Goal: Information Seeking & Learning: Learn about a topic

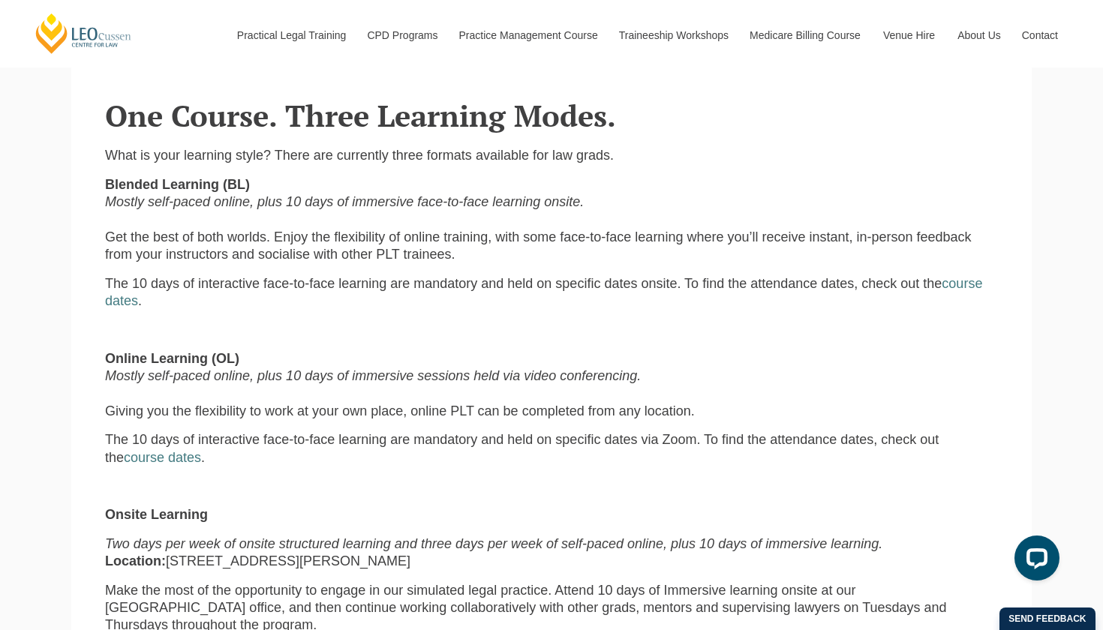
scroll to position [772, 0]
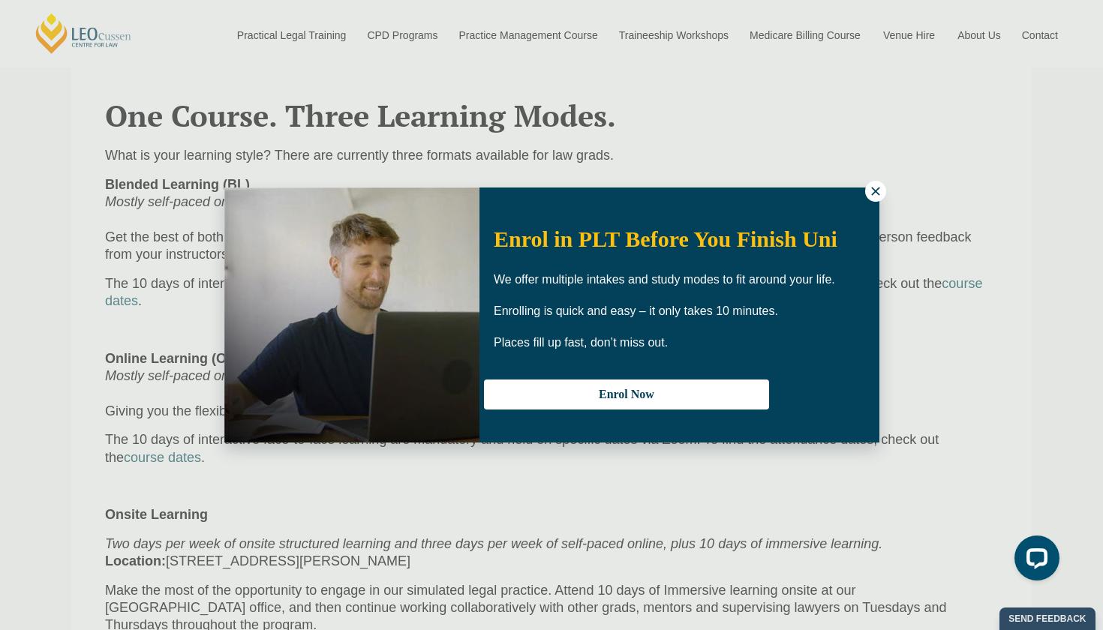
click at [878, 194] on icon at bounding box center [875, 191] width 8 height 8
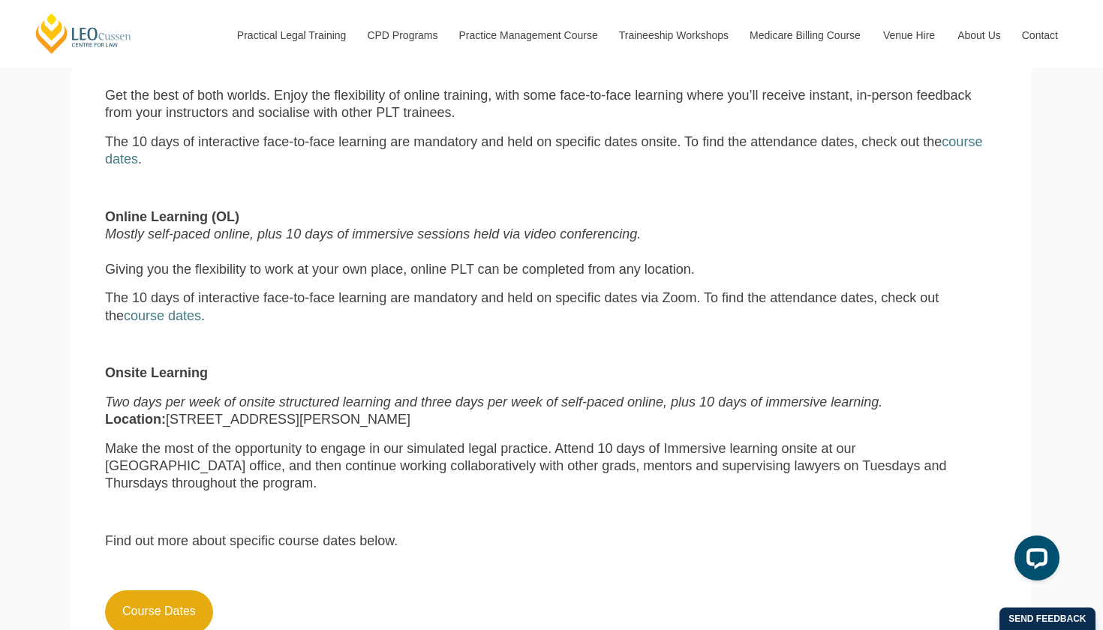
scroll to position [897, 0]
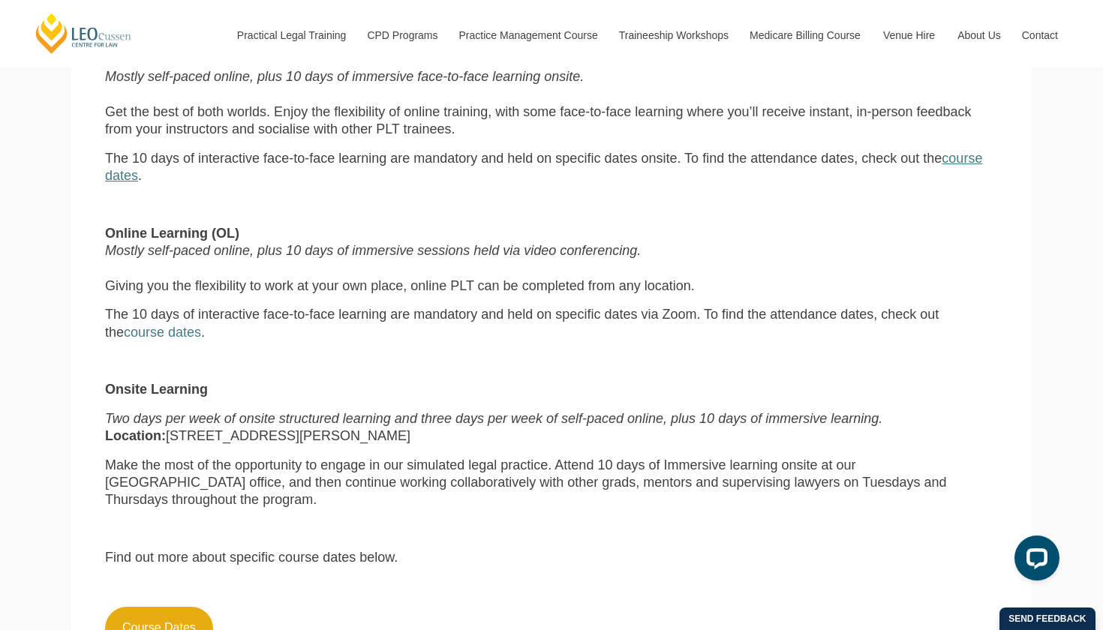
click at [945, 158] on link "course dates" at bounding box center [543, 167] width 877 height 32
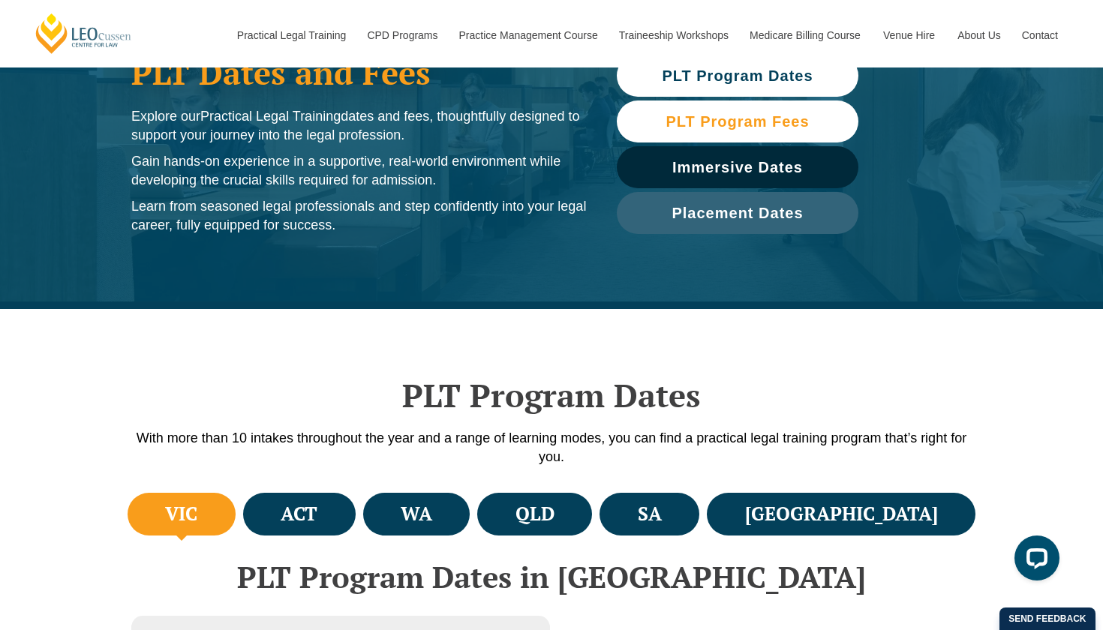
click at [680, 131] on link "PLT Program Fees" at bounding box center [738, 122] width 242 height 42
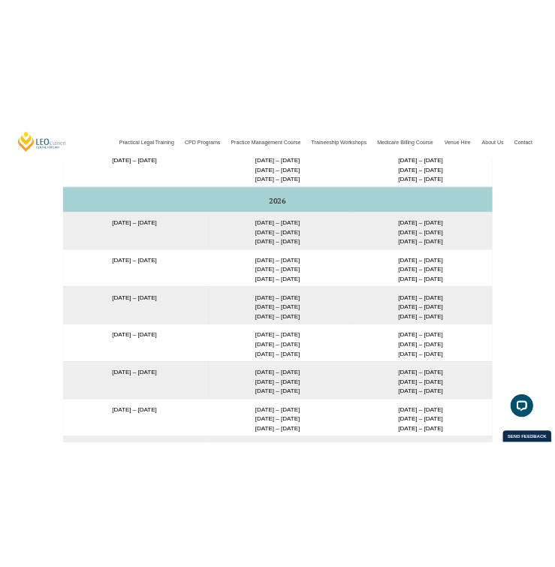
scroll to position [2701, 0]
